Goal: Find contact information: Find contact information

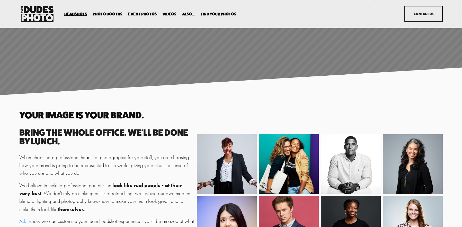
click at [134, 12] on link "Event Photos" at bounding box center [142, 14] width 29 height 5
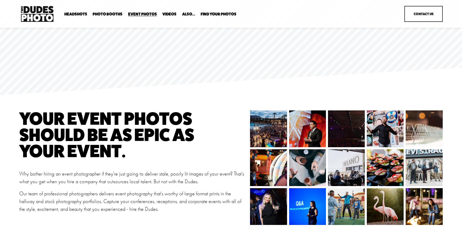
click at [79, 13] on span "Headshots" at bounding box center [75, 14] width 23 height 4
click at [0, 0] on span "Expo Headshots" at bounding box center [0, 0] width 0 height 0
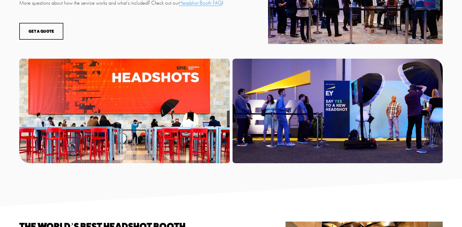
scroll to position [366, 0]
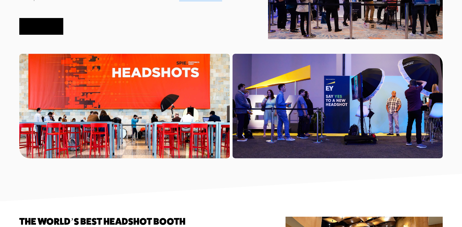
click at [43, 29] on button "Get a Quote" at bounding box center [41, 26] width 44 height 17
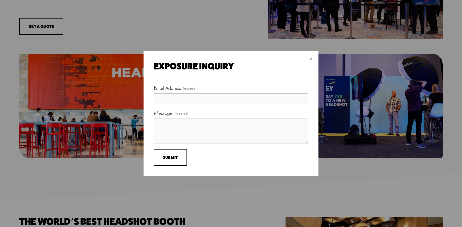
drag, startPoint x: 312, startPoint y: 58, endPoint x: 302, endPoint y: 76, distance: 20.4
click at [312, 58] on div "×" at bounding box center [311, 59] width 6 height 6
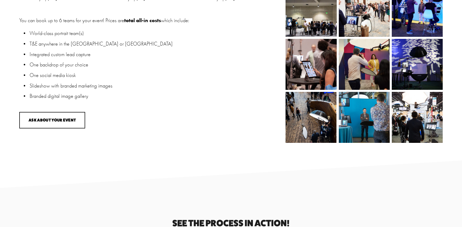
scroll to position [733, 0]
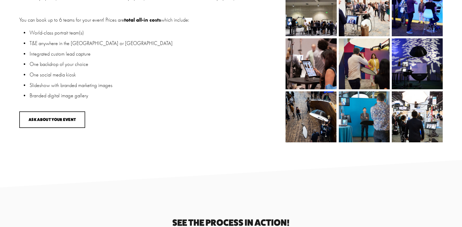
click at [304, 74] on img at bounding box center [310, 63] width 71 height 51
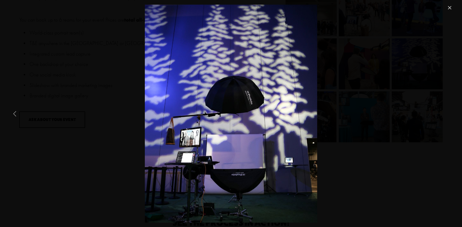
click at [72, 109] on div "Gallery" at bounding box center [230, 114] width 443 height 218
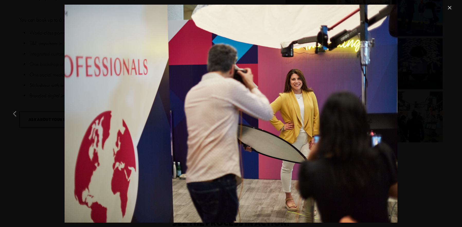
click at [23, 15] on div "Gallery" at bounding box center [230, 114] width 443 height 218
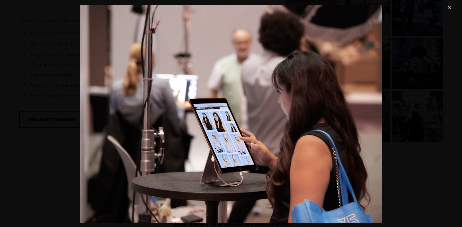
drag, startPoint x: 452, startPoint y: 6, endPoint x: 443, endPoint y: 7, distance: 8.8
click at [451, 6] on link "Close" at bounding box center [449, 8] width 6 height 6
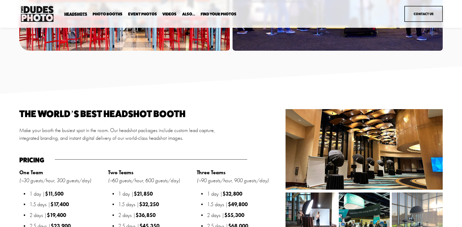
scroll to position [472, 0]
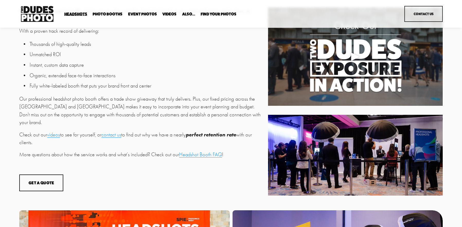
scroll to position [203, 0]
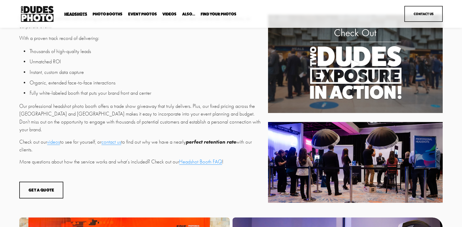
click at [115, 139] on link "contact us" at bounding box center [111, 142] width 20 height 6
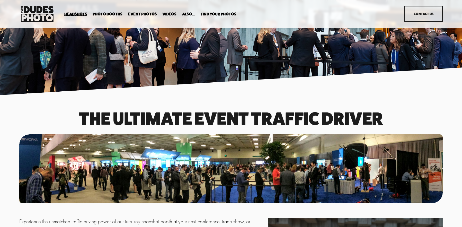
scroll to position [1, 0]
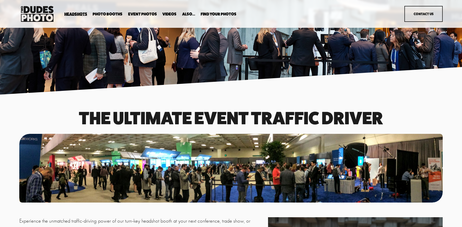
click at [0, 0] on span "Expo Headshots" at bounding box center [0, 0] width 0 height 0
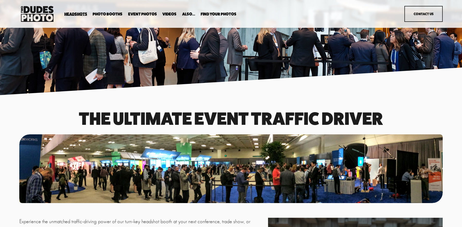
click at [0, 0] on span "In Your Office" at bounding box center [0, 0] width 0 height 0
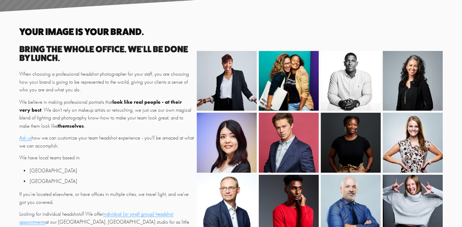
scroll to position [84, 0]
click at [24, 138] on link "Ask us" at bounding box center [25, 137] width 12 height 6
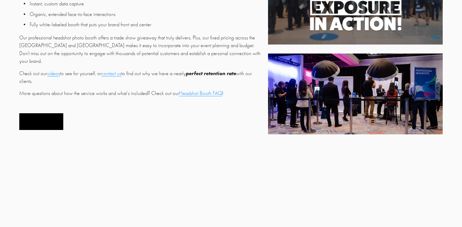
scroll to position [272, 0]
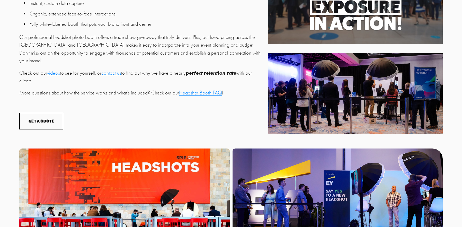
click at [191, 90] on link "Headshot Booth FAQ" at bounding box center [200, 93] width 43 height 6
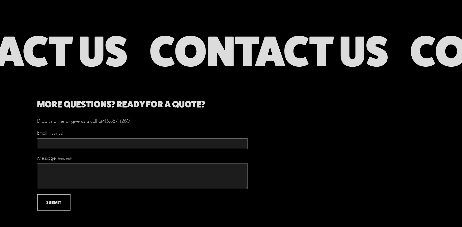
scroll to position [2580, 0]
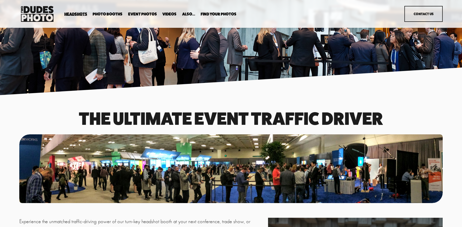
click at [420, 19] on link "Contact Us" at bounding box center [423, 14] width 38 height 16
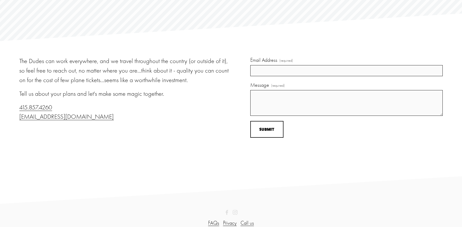
scroll to position [64, 0]
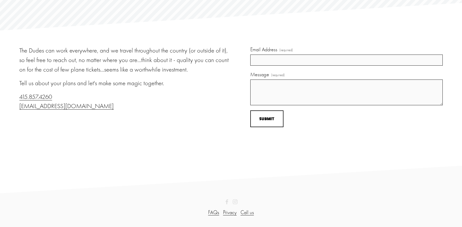
click at [246, 213] on link "Call us" at bounding box center [246, 212] width 13 height 8
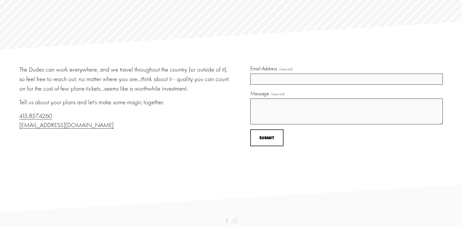
scroll to position [44, 0]
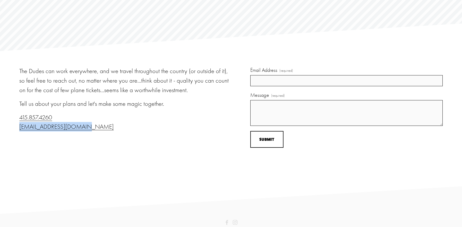
drag, startPoint x: 89, startPoint y: 126, endPoint x: 19, endPoint y: 128, distance: 69.7
click at [18, 129] on div "The Dudes can work everywhere, and we travel throughout the country (or outside…" at bounding box center [231, 118] width 462 height 104
copy link "[EMAIL_ADDRESS][DOMAIN_NAME]"
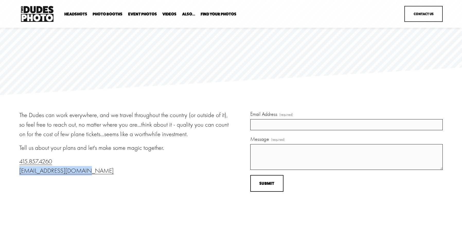
click at [0, 0] on span "Expo Headshots" at bounding box center [0, 0] width 0 height 0
